Goal: Information Seeking & Learning: Compare options

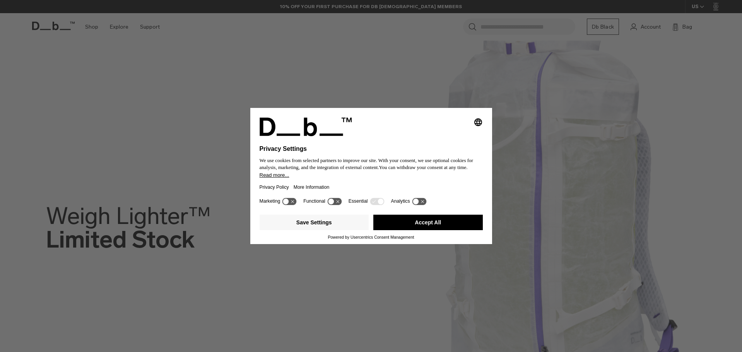
click at [391, 222] on button "Accept All" at bounding box center [427, 222] width 109 height 15
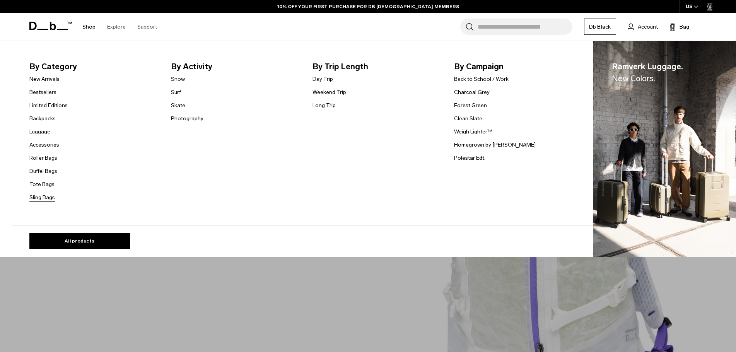
click at [49, 196] on link "Sling Bags" at bounding box center [42, 197] width 26 height 8
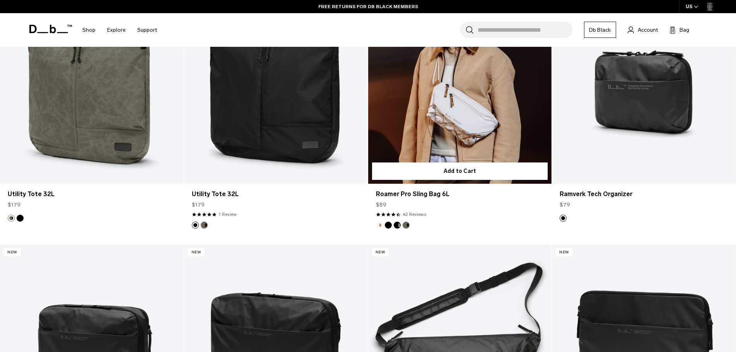
scroll to position [1044, 0]
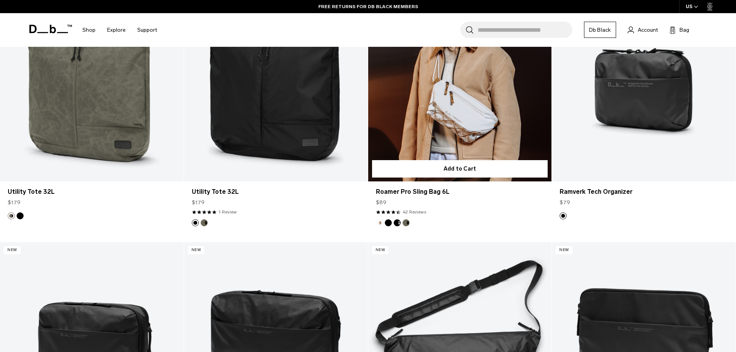
click at [473, 92] on link "Roamer Pro Sling Bag 6L" at bounding box center [460, 79] width 184 height 204
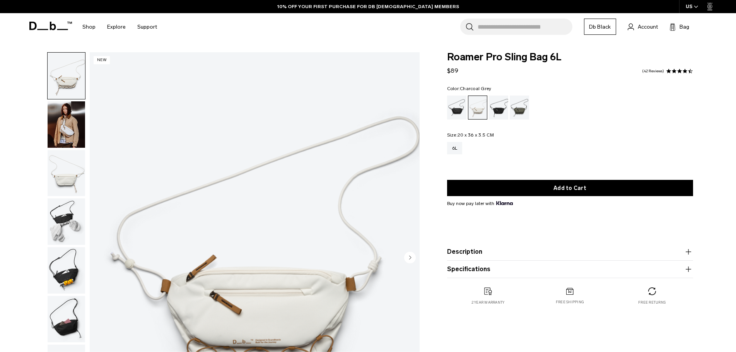
click at [499, 106] on div "Charcoal Grey" at bounding box center [499, 108] width 20 height 24
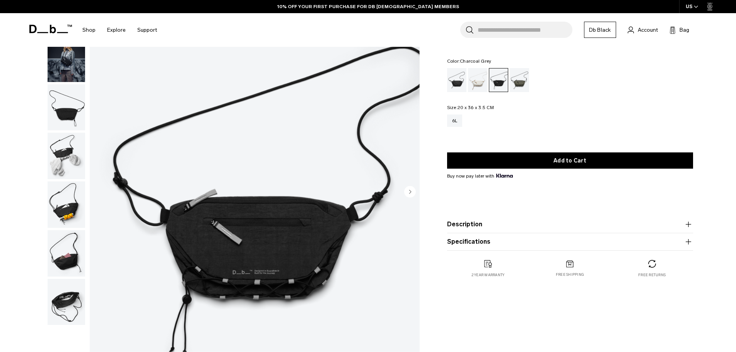
scroll to position [39, 0]
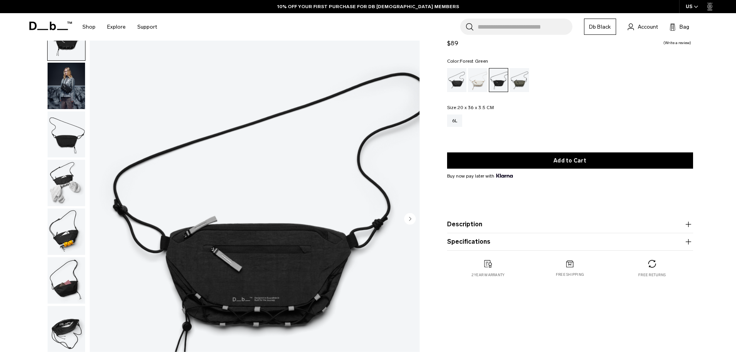
click at [519, 81] on div "Forest Green" at bounding box center [520, 80] width 20 height 24
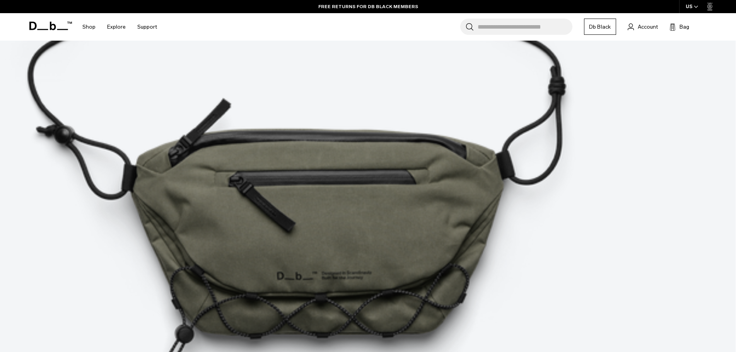
scroll to position [1392, 0]
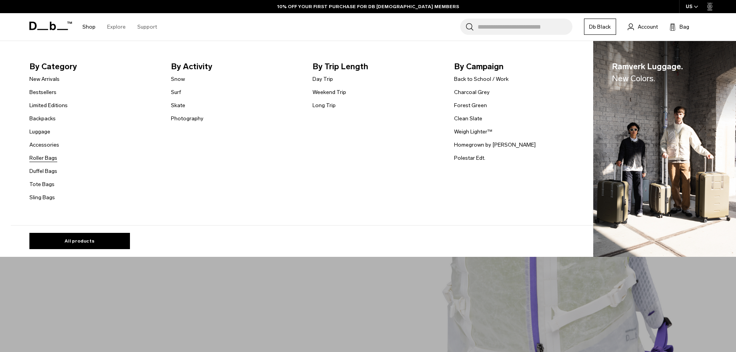
click at [53, 159] on link "Roller Bags" at bounding box center [43, 158] width 28 height 8
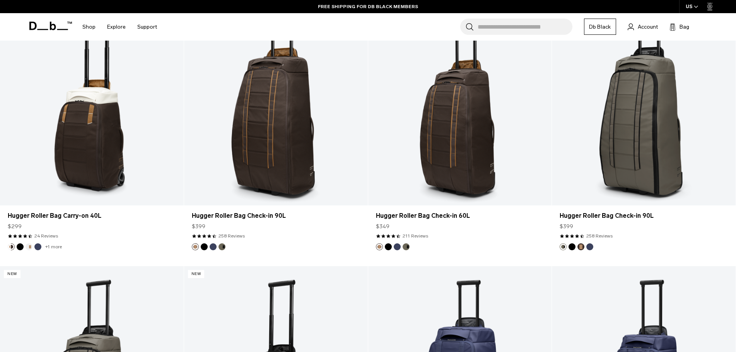
scroll to position [309, 0]
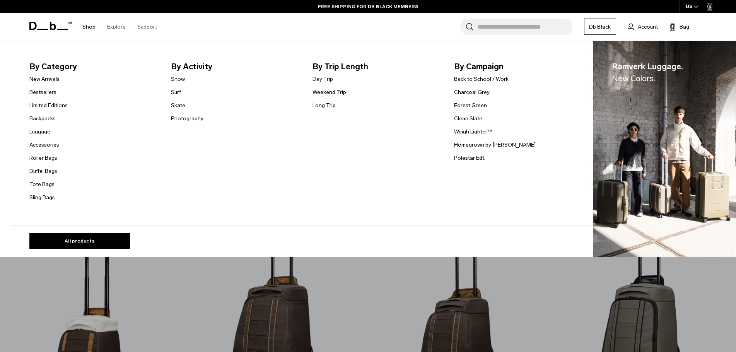
click at [55, 172] on link "Duffel Bags" at bounding box center [43, 171] width 28 height 8
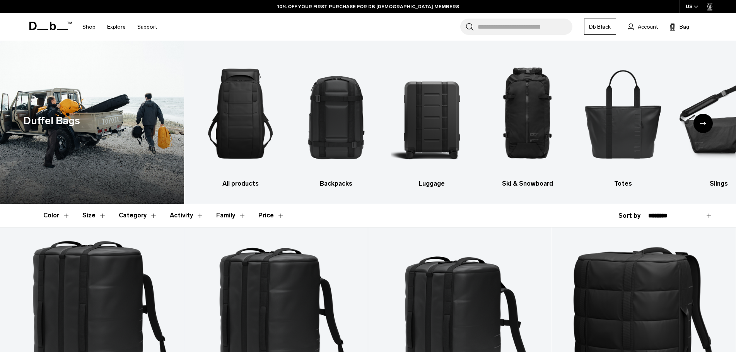
click at [708, 120] on div "Next slide" at bounding box center [702, 123] width 19 height 19
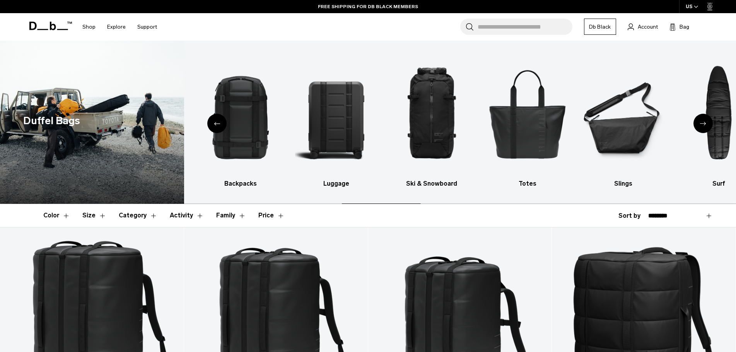
click at [707, 121] on div "Next slide" at bounding box center [702, 123] width 19 height 19
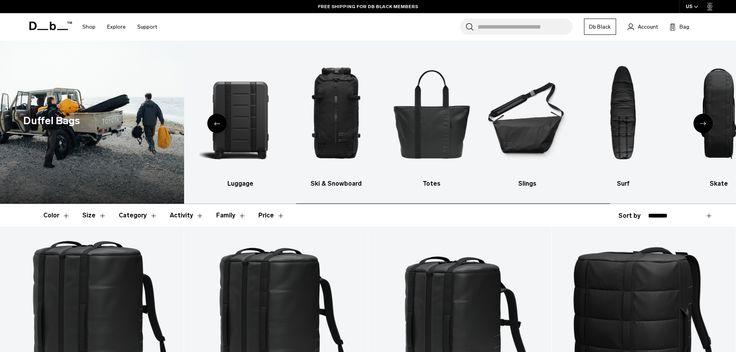
click at [707, 121] on div "Next slide" at bounding box center [702, 123] width 19 height 19
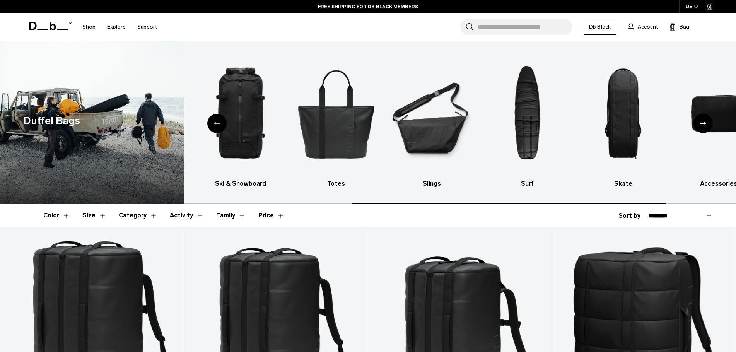
click at [707, 121] on div "Next slide" at bounding box center [702, 123] width 19 height 19
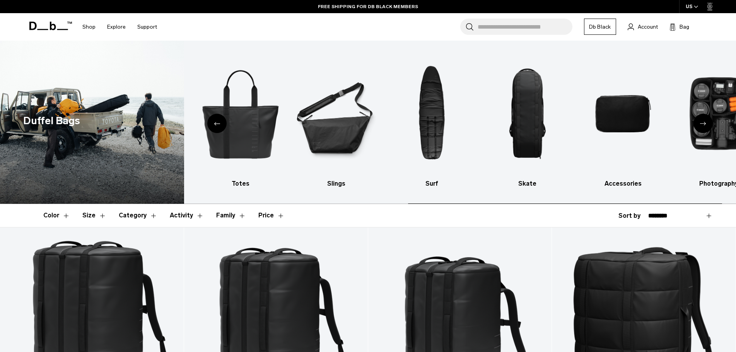
click at [707, 121] on div "Next slide" at bounding box center [702, 123] width 19 height 19
